Goal: Information Seeking & Learning: Learn about a topic

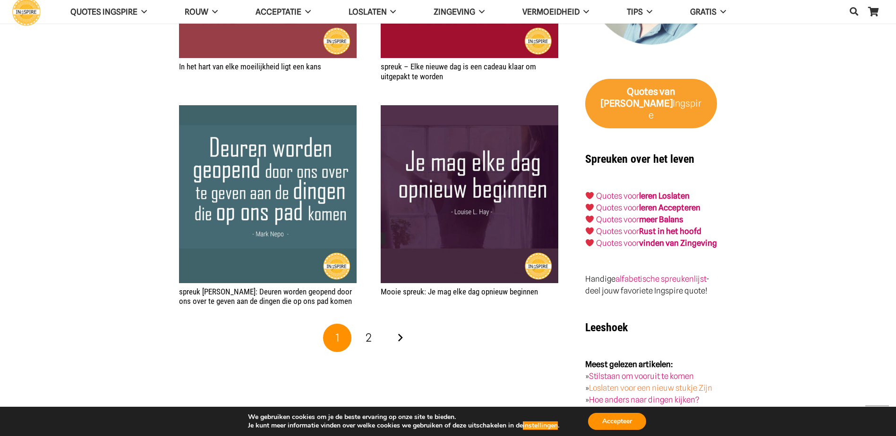
scroll to position [1605, 0]
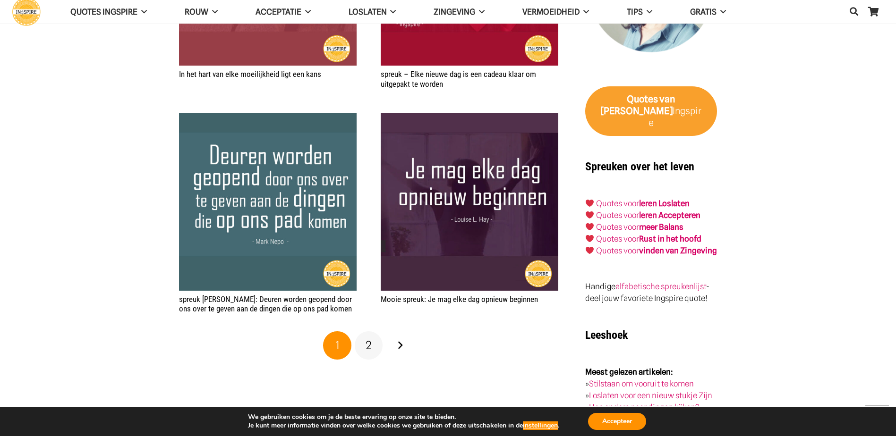
click at [372, 349] on link "2" at bounding box center [369, 345] width 28 height 28
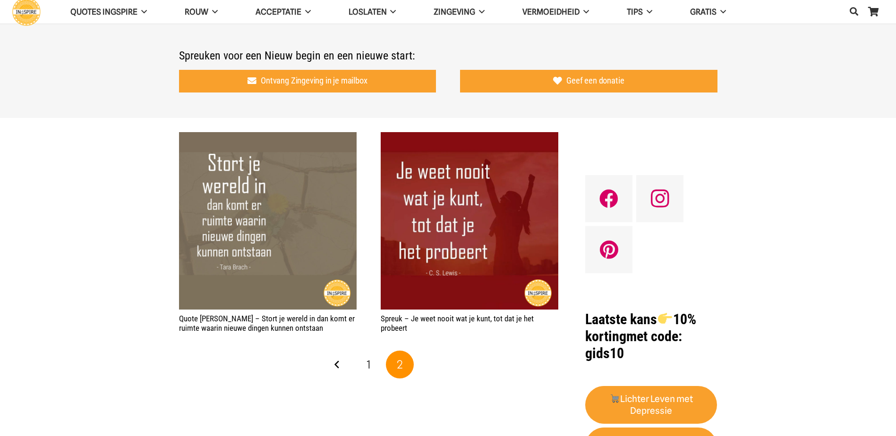
scroll to position [567, 0]
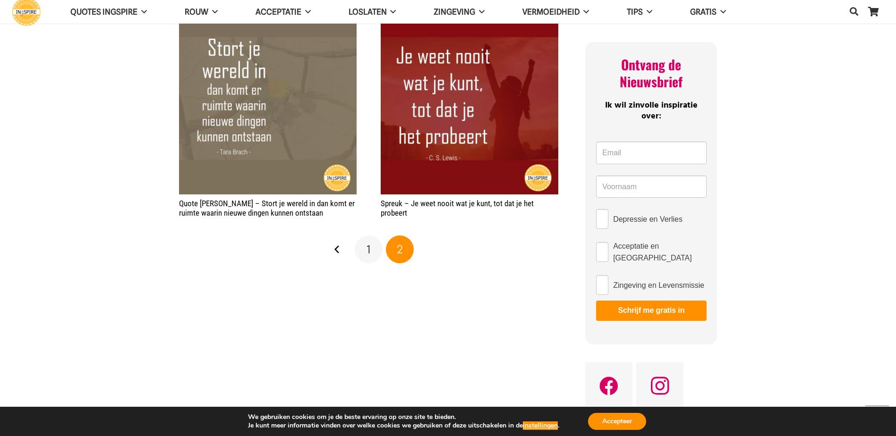
click at [365, 254] on link "1" at bounding box center [369, 250] width 28 height 28
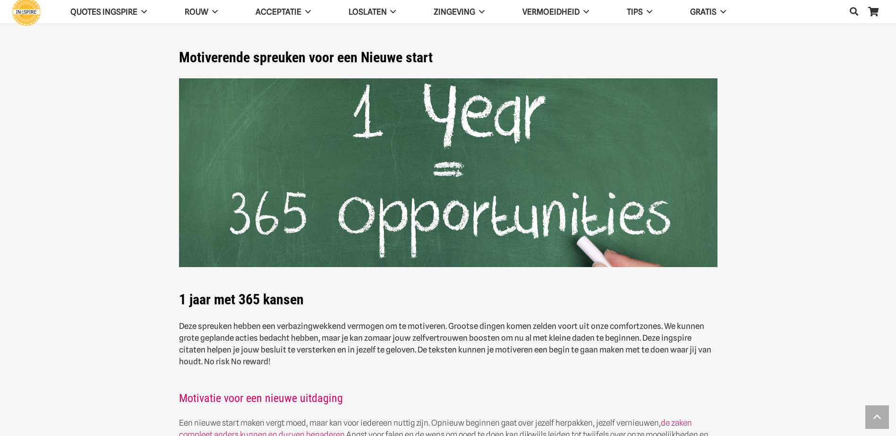
scroll to position [567, 0]
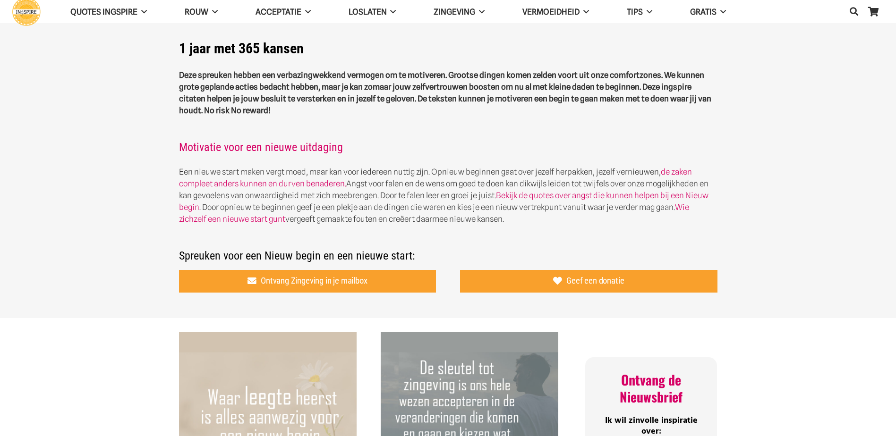
scroll to position [425, 0]
